Goal: Transaction & Acquisition: Register for event/course

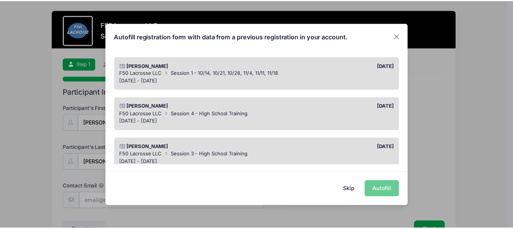
scroll to position [120, 0]
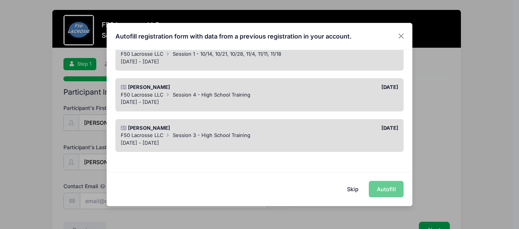
click at [356, 190] on button "Skip" at bounding box center [352, 189] width 27 height 16
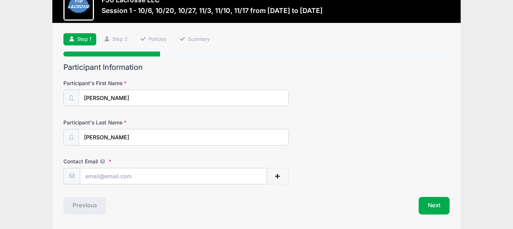
scroll to position [50, 0]
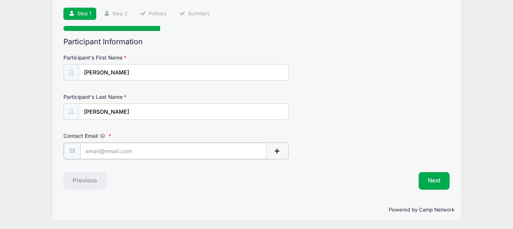
click at [97, 146] on input "Contact Email" at bounding box center [173, 151] width 186 height 16
type input "[EMAIL_ADDRESS][DOMAIN_NAME]"
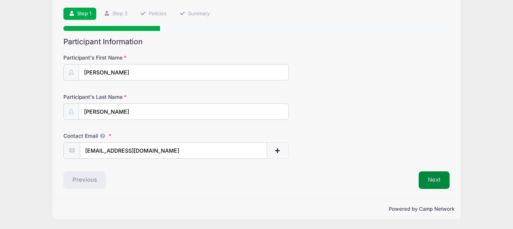
click at [428, 180] on button "Next" at bounding box center [434, 181] width 31 height 18
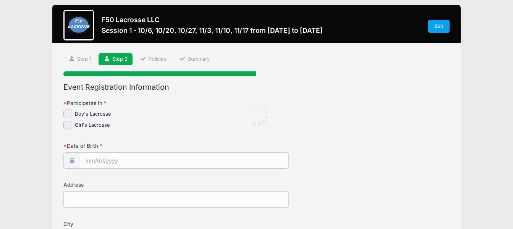
scroll to position [0, 0]
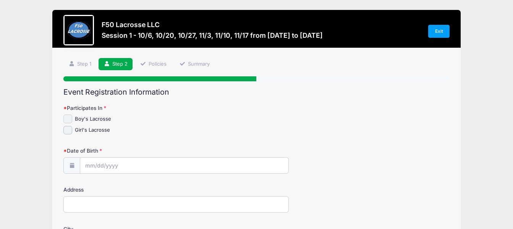
click at [70, 118] on input "Boy's Lacrosse" at bounding box center [67, 119] width 9 height 9
checkbox input "true"
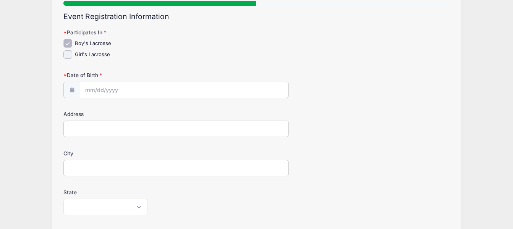
scroll to position [76, 0]
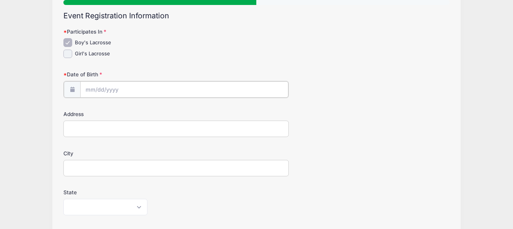
click at [88, 88] on input "Date of Birth" at bounding box center [184, 89] width 208 height 16
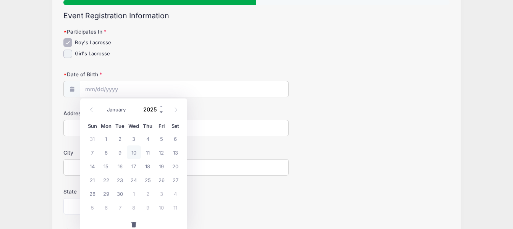
click at [160, 113] on span at bounding box center [161, 113] width 5 height 6
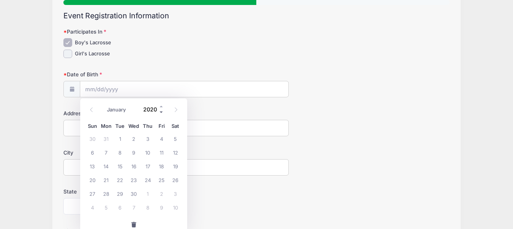
click at [160, 113] on span at bounding box center [161, 113] width 5 height 6
click at [160, 112] on span at bounding box center [161, 113] width 5 height 6
click at [159, 112] on span at bounding box center [161, 113] width 5 height 6
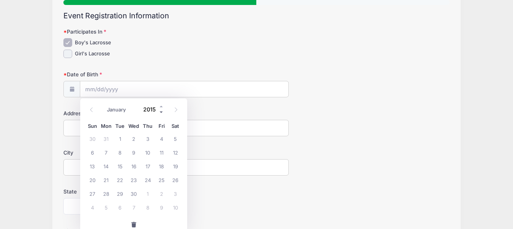
click at [159, 112] on span at bounding box center [161, 113] width 5 height 6
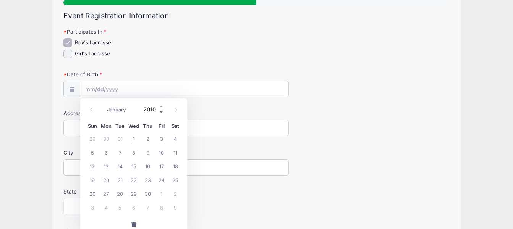
click at [159, 112] on span at bounding box center [161, 113] width 5 height 6
type input "2008"
click at [125, 137] on span "2" at bounding box center [120, 139] width 14 height 14
type input "[DATE]"
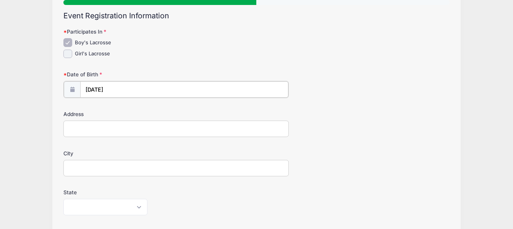
click at [92, 88] on input "[DATE]" at bounding box center [184, 89] width 208 height 16
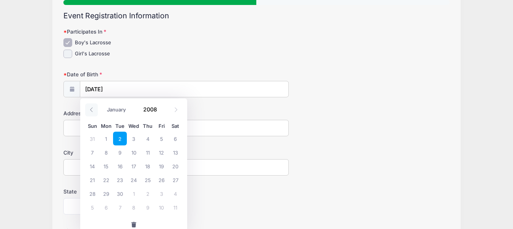
click at [90, 111] on icon at bounding box center [91, 109] width 5 height 5
select select "4"
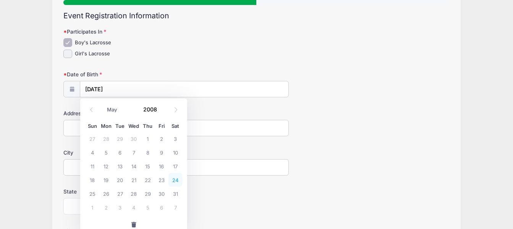
click at [176, 181] on span "24" at bounding box center [175, 180] width 14 height 14
type input "[DATE]"
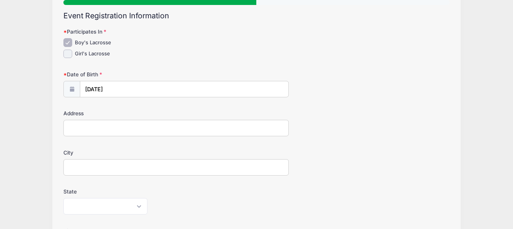
click at [81, 119] on div "Address" at bounding box center [256, 123] width 386 height 27
click at [80, 127] on input "Address" at bounding box center [175, 128] width 225 height 16
type input "[STREET_ADDRESS]"
type input "Hilton 14468"
select select "NY"
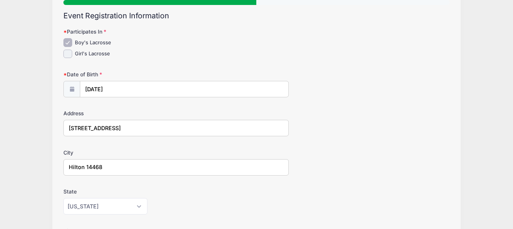
type input "14468"
type input "[PHONE_NUMBER]"
type input "[EMAIL_ADDRESS][DOMAIN_NAME]"
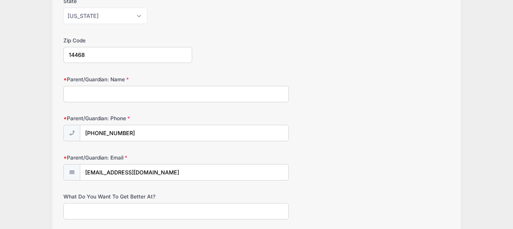
scroll to position [267, 0]
drag, startPoint x: 134, startPoint y: 134, endPoint x: 66, endPoint y: 131, distance: 67.3
click at [68, 131] on div "[PHONE_NUMBER]" at bounding box center [175, 133] width 225 height 17
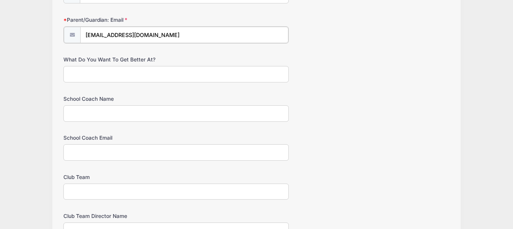
scroll to position [524, 0]
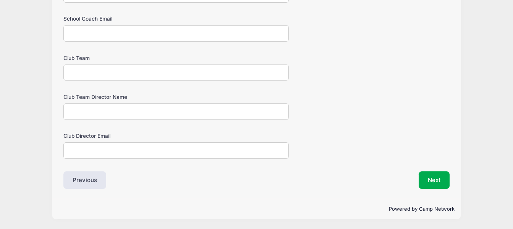
drag, startPoint x: 173, startPoint y: 174, endPoint x: 82, endPoint y: 249, distance: 117.8
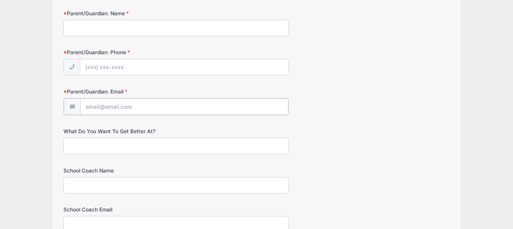
scroll to position [295, 0]
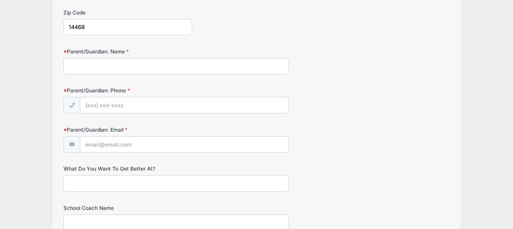
click at [98, 68] on input "Parent/Guardian: Name" at bounding box center [175, 66] width 225 height 16
type input "[PERSON_NAME]"
type input "[PHONE_NUMBER]"
click at [107, 138] on input "Parent/Guardian: Email" at bounding box center [184, 145] width 208 height 16
type input "[EMAIL_ADDRESS][DOMAIN_NAME]"
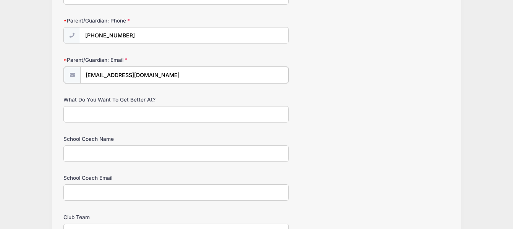
scroll to position [371, 0]
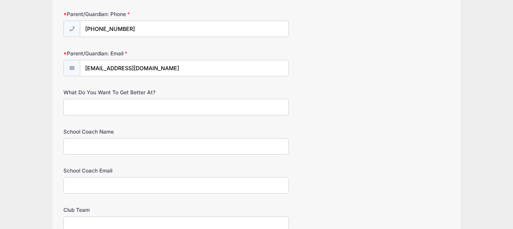
click at [89, 148] on input "School Coach Name" at bounding box center [175, 146] width 225 height 16
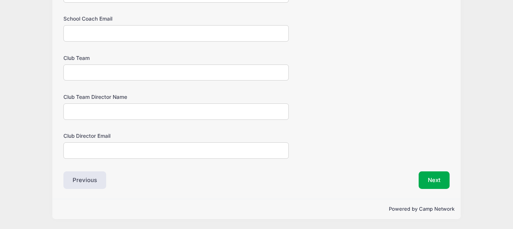
scroll to position [447, 0]
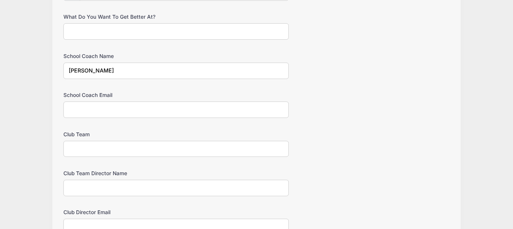
type input "[PERSON_NAME]"
type input "[EMAIL_ADDRESS][DOMAIN_NAME]"
type input "Harvest"
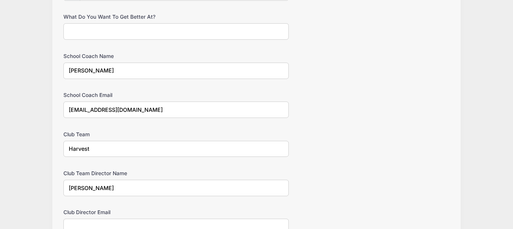
type input "[PERSON_NAME]"
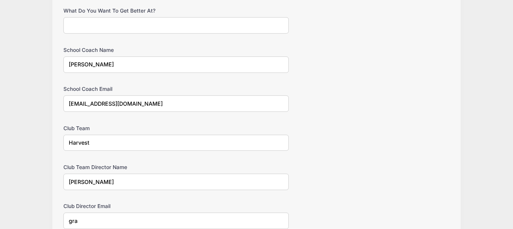
type input "[EMAIL_ADDRESS][DOMAIN_NAME]"
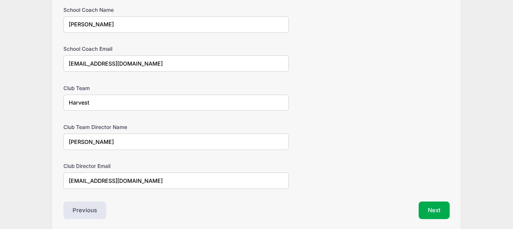
scroll to position [523, 0]
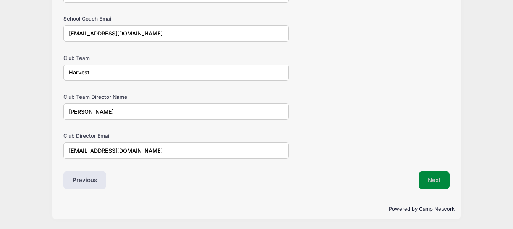
click at [427, 179] on button "Next" at bounding box center [434, 181] width 31 height 18
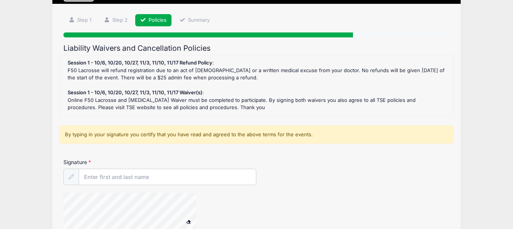
scroll to position [82, 0]
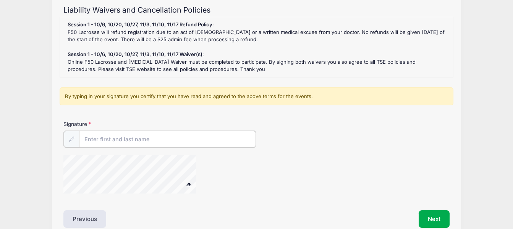
click at [100, 142] on input "Signature" at bounding box center [167, 139] width 177 height 16
type input "[PERSON_NAME]"
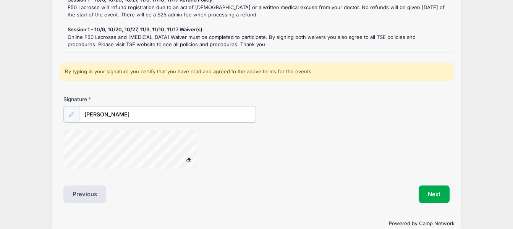
scroll to position [121, 0]
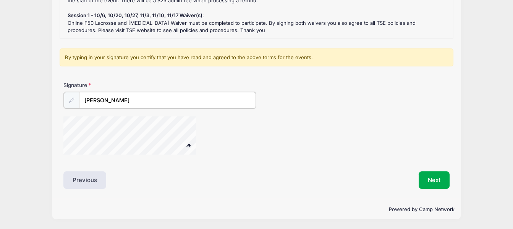
click at [215, 136] on div at bounding box center [139, 137] width 153 height 40
click at [189, 146] on span at bounding box center [188, 145] width 5 height 4
click at [245, 139] on div at bounding box center [191, 137] width 257 height 40
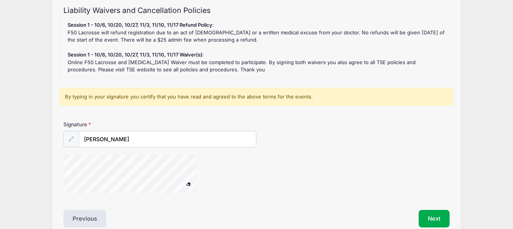
scroll to position [82, 0]
click at [434, 214] on button "Next" at bounding box center [434, 219] width 31 height 18
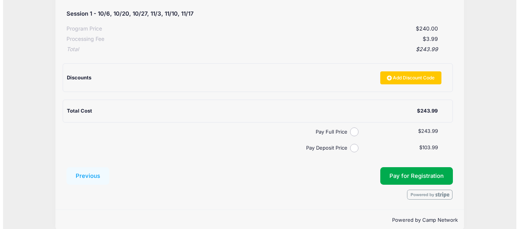
scroll to position [153, 0]
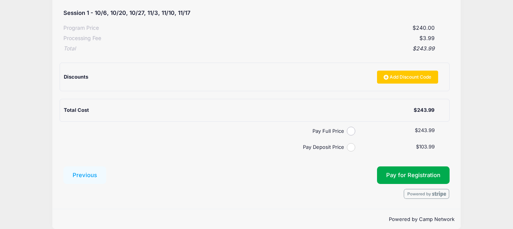
click at [352, 147] on input "Pay Deposit Price" at bounding box center [351, 147] width 9 height 9
radio input "true"
click at [412, 178] on button "Pay for Registration" at bounding box center [413, 176] width 73 height 18
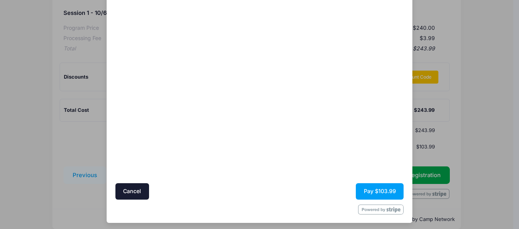
scroll to position [38, 0]
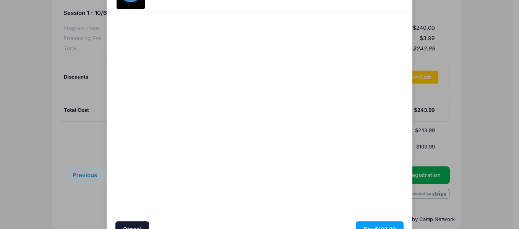
click at [290, 147] on div at bounding box center [333, 116] width 141 height 202
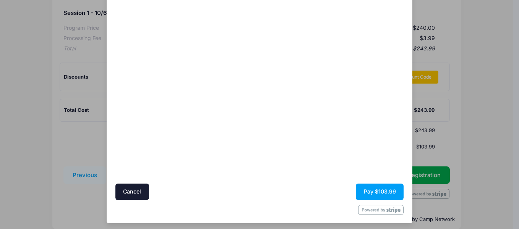
scroll to position [76, 0]
click at [369, 186] on button "Pay $103.99" at bounding box center [380, 191] width 48 height 16
click at [380, 187] on button "Pay $103.99" at bounding box center [380, 191] width 48 height 16
